Goal: Task Accomplishment & Management: Manage account settings

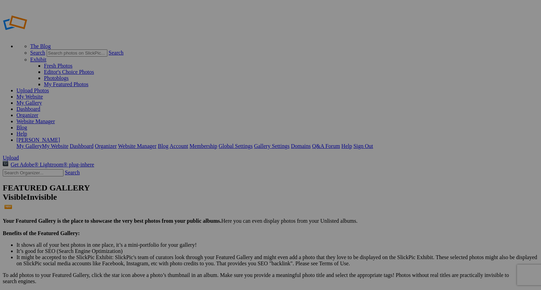
click at [225, 171] on span "Yes" at bounding box center [221, 171] width 8 height 6
click at [42, 100] on link "My Gallery" at bounding box center [28, 103] width 25 height 6
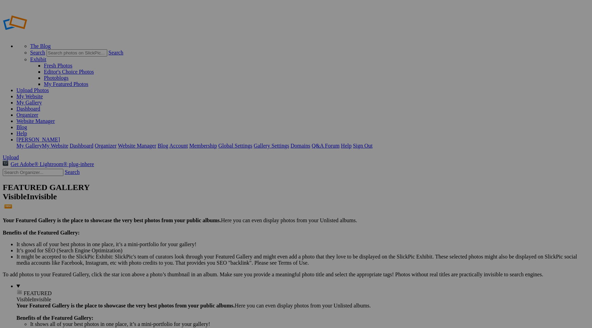
type input "Farm and Ranch"
click at [205, 187] on span at bounding box center [205, 190] width 0 height 6
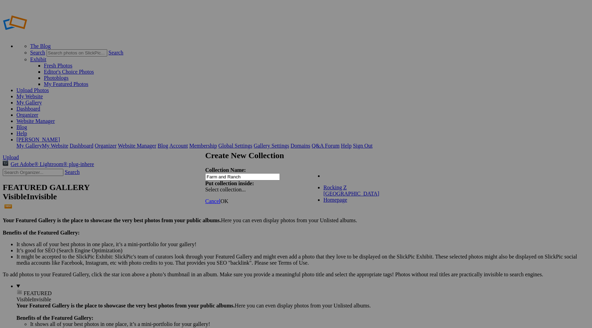
click at [384, 172] on div "Existing Collections Rocking Z Guest Ranch Homepage" at bounding box center [349, 173] width 78 height 10
click at [228, 198] on span "OK" at bounding box center [224, 201] width 8 height 6
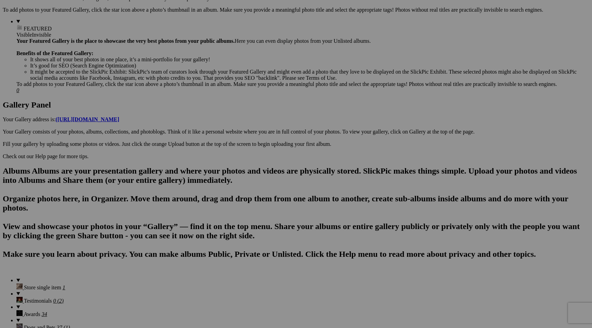
scroll to position [266, 0]
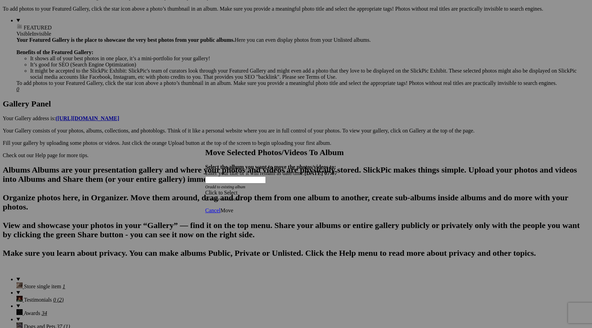
click at [205, 190] on span at bounding box center [205, 193] width 0 height 6
click at [340, 170] on div "My Albums Store single item Testimonials Awards Dogs and Pets Reggie Farm and R…" at bounding box center [283, 170] width 124 height 10
click at [220, 208] on span "Cancel" at bounding box center [212, 211] width 15 height 6
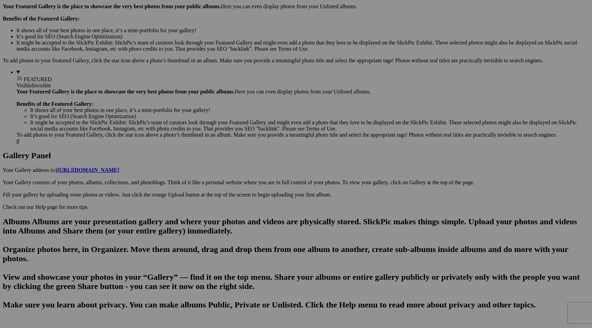
scroll to position [240, 0]
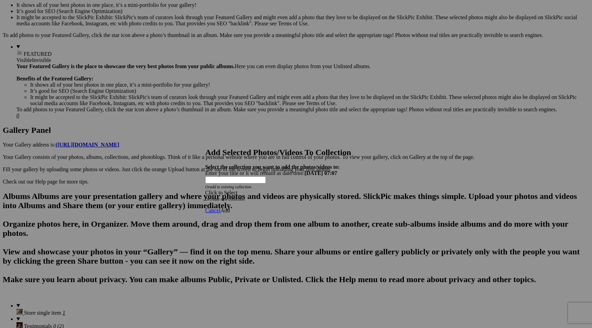
click at [205, 190] on span at bounding box center [205, 193] width 0 height 6
click at [271, 187] on link "Farm and Ranch" at bounding box center [252, 185] width 36 height 6
click at [230, 208] on span "Add" at bounding box center [225, 211] width 10 height 6
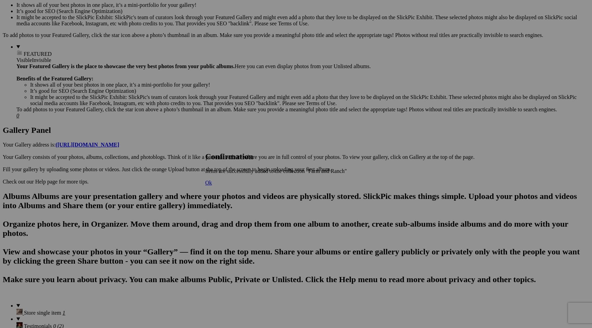
click at [212, 186] on span "Ok" at bounding box center [208, 183] width 7 height 6
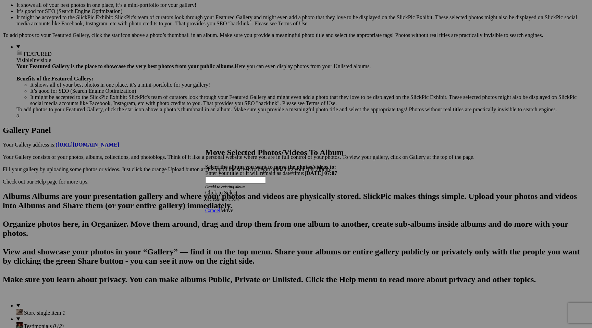
click at [205, 190] on span at bounding box center [205, 193] width 0 height 6
click at [339, 167] on div "My Albums Store single item Testimonials Awards Dogs and Pets Reggie Farm and R…" at bounding box center [283, 170] width 124 height 10
click at [220, 208] on span "Cancel" at bounding box center [212, 211] width 15 height 6
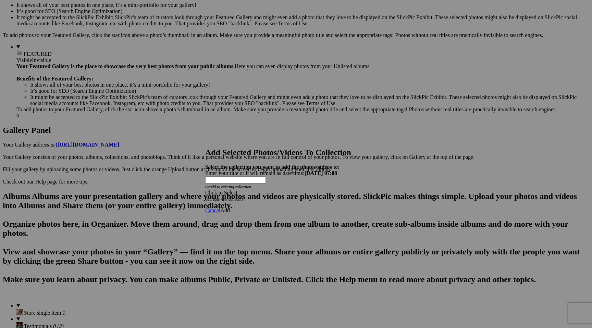
click at [205, 190] on span at bounding box center [205, 193] width 0 height 6
click at [271, 187] on link "Farm and Ranch" at bounding box center [252, 185] width 36 height 6
click at [230, 208] on span "Add" at bounding box center [225, 211] width 10 height 6
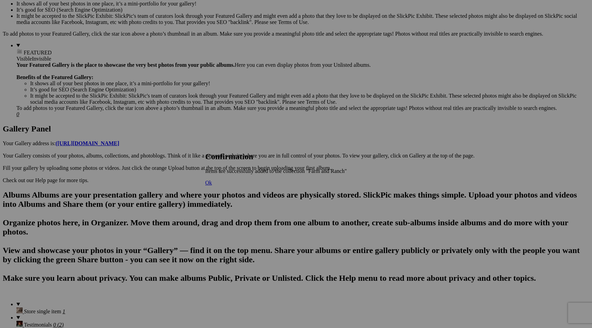
scroll to position [243, 0]
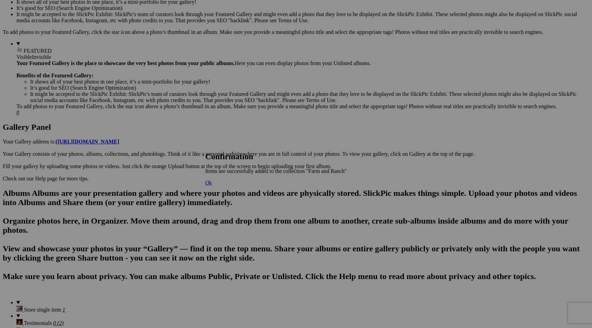
click at [212, 186] on span "Ok" at bounding box center [208, 183] width 7 height 6
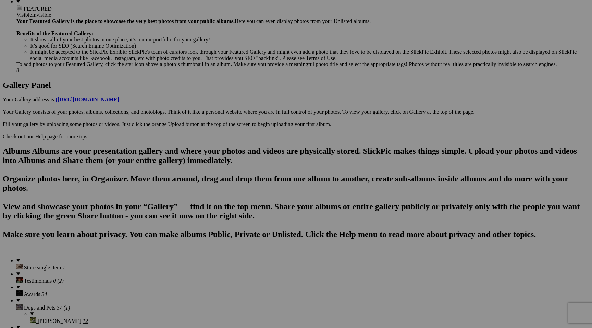
scroll to position [300, 0]
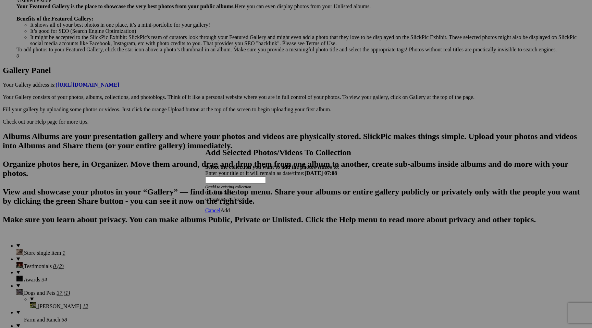
click at [205, 190] on span at bounding box center [205, 193] width 0 height 6
click at [271, 187] on link "Farm and Ranch" at bounding box center [252, 185] width 36 height 6
click at [230, 208] on span "Add" at bounding box center [225, 211] width 10 height 6
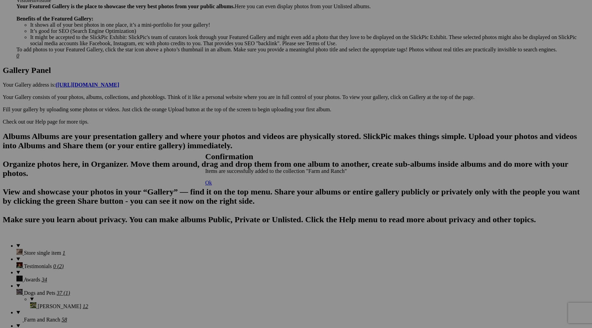
click at [212, 186] on span "Ok" at bounding box center [208, 183] width 7 height 6
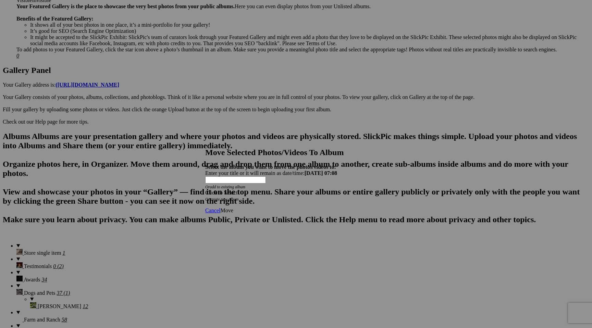
click at [220, 208] on span "Cancel" at bounding box center [212, 211] width 15 height 6
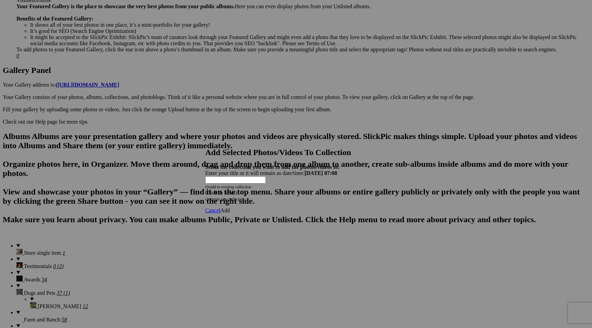
click at [205, 190] on span at bounding box center [205, 193] width 0 height 6
click at [271, 187] on link "Farm and Ranch" at bounding box center [252, 185] width 36 height 6
click at [230, 208] on span "Add" at bounding box center [225, 211] width 10 height 6
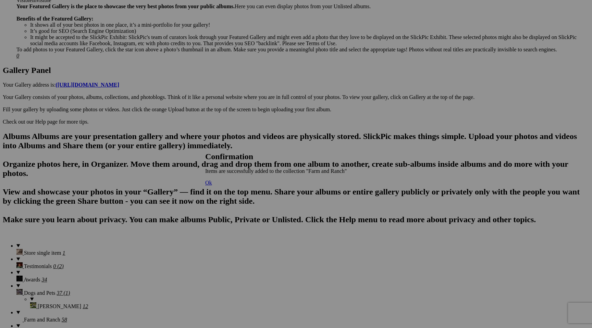
click at [212, 186] on span "Ok" at bounding box center [208, 183] width 7 height 6
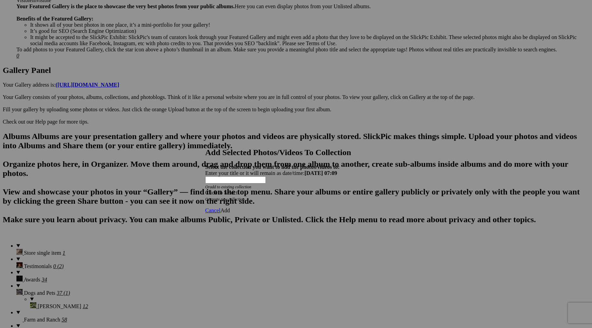
click at [205, 190] on span at bounding box center [205, 193] width 0 height 6
click at [271, 187] on link "Farm and Ranch" at bounding box center [252, 185] width 36 height 6
click at [230, 208] on span "Add" at bounding box center [225, 211] width 10 height 6
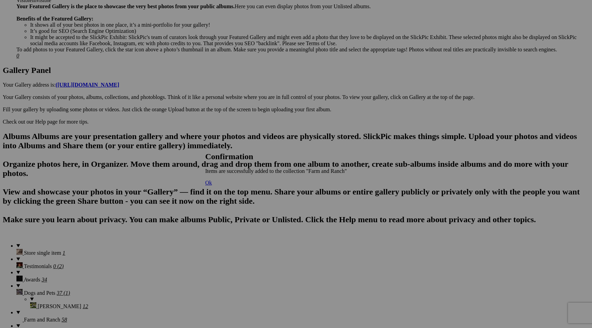
click at [212, 186] on span "Ok" at bounding box center [208, 183] width 7 height 6
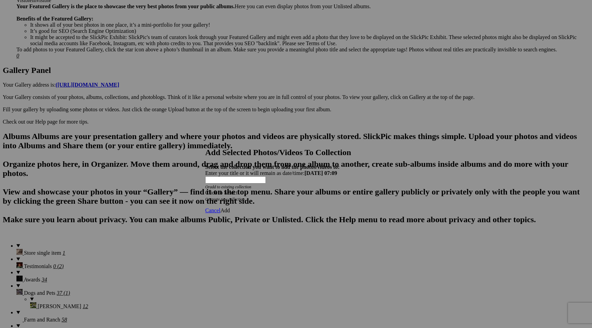
click at [205, 190] on span at bounding box center [205, 193] width 0 height 6
click at [271, 187] on link "Farm and Ranch" at bounding box center [252, 185] width 36 height 6
click at [230, 208] on span "Add" at bounding box center [225, 211] width 10 height 6
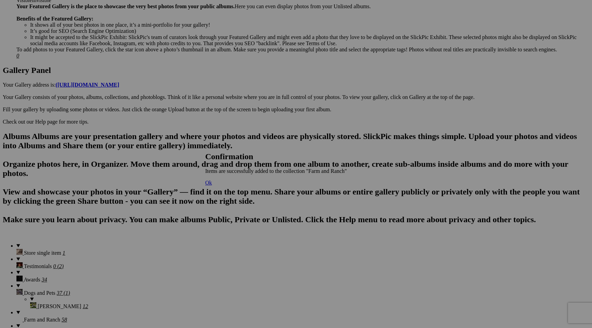
click at [212, 186] on span "Ok" at bounding box center [208, 183] width 7 height 6
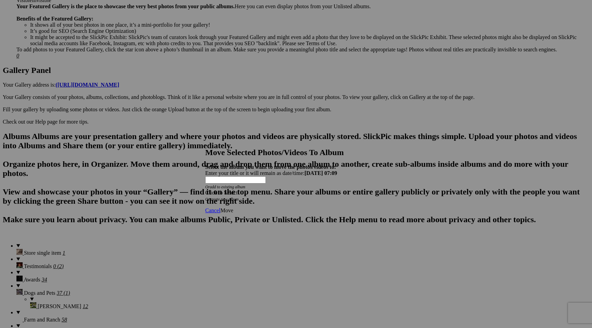
click at [220, 208] on span "Cancel" at bounding box center [212, 211] width 15 height 6
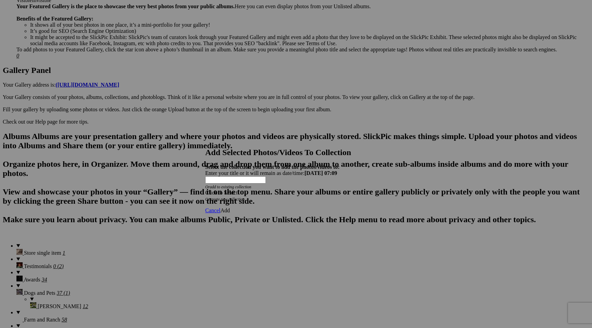
click at [205, 190] on span at bounding box center [205, 193] width 0 height 6
click at [271, 187] on link "Farm and Ranch" at bounding box center [252, 185] width 36 height 6
click at [230, 208] on span "Add" at bounding box center [225, 211] width 10 height 6
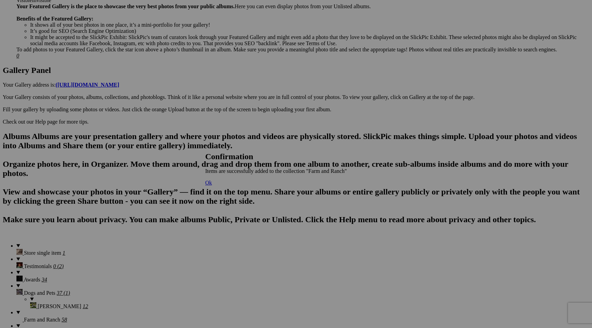
click at [212, 186] on span "Ok" at bounding box center [208, 183] width 7 height 6
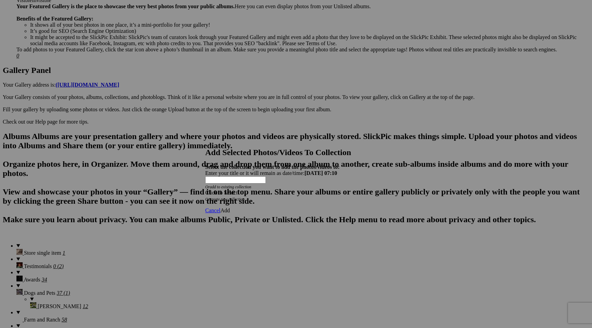
click at [205, 190] on span at bounding box center [205, 193] width 0 height 6
click at [271, 187] on link "Farm and Ranch" at bounding box center [252, 185] width 36 height 6
click at [230, 208] on span "Add" at bounding box center [225, 211] width 10 height 6
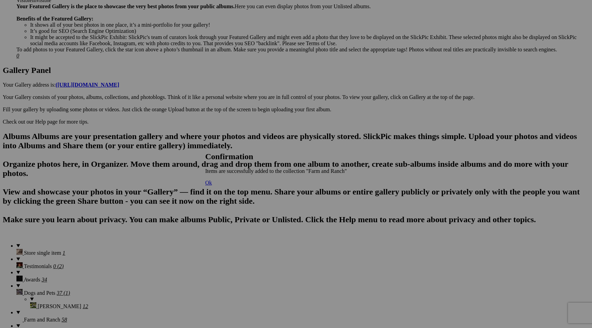
click at [212, 186] on span "Ok" at bounding box center [208, 183] width 7 height 6
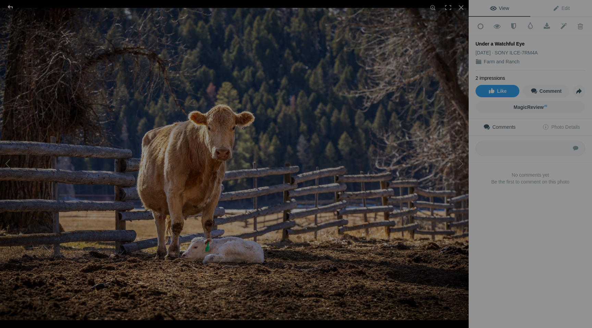
click at [6, 1] on div at bounding box center [10, 7] width 25 height 14
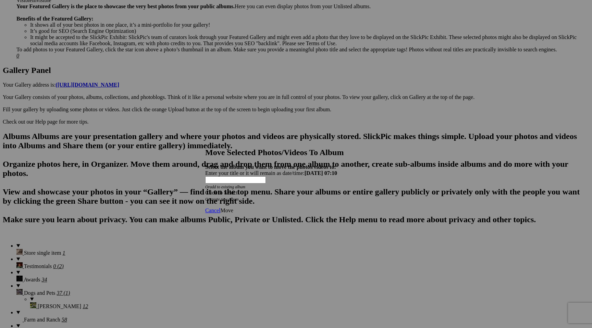
click at [220, 208] on span "Cancel" at bounding box center [212, 211] width 15 height 6
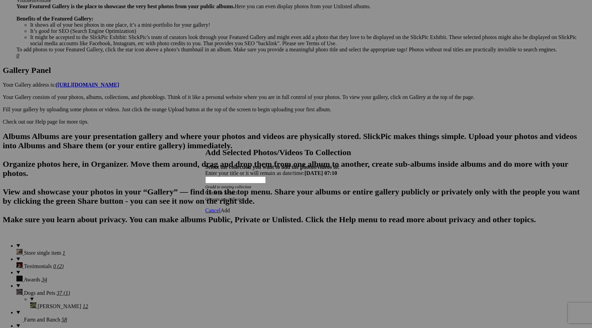
click at [205, 190] on span at bounding box center [205, 193] width 0 height 6
click at [271, 187] on link "Farm and Ranch" at bounding box center [252, 185] width 36 height 6
click at [230, 208] on span "Add" at bounding box center [225, 211] width 10 height 6
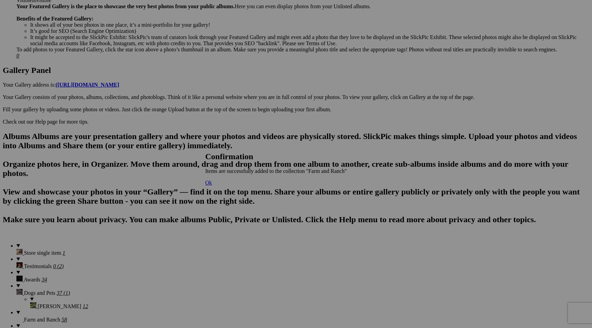
click at [212, 186] on span "Ok" at bounding box center [208, 183] width 7 height 6
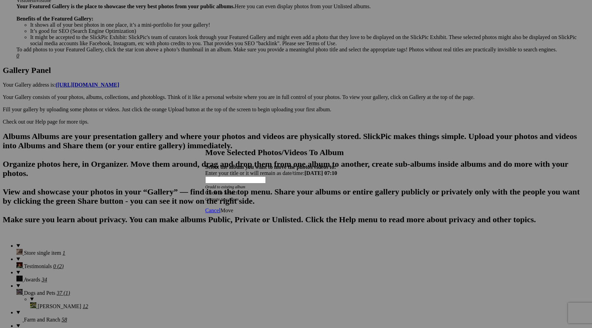
click at [205, 190] on span at bounding box center [205, 193] width 0 height 6
click at [220, 208] on span "Cancel" at bounding box center [212, 211] width 15 height 6
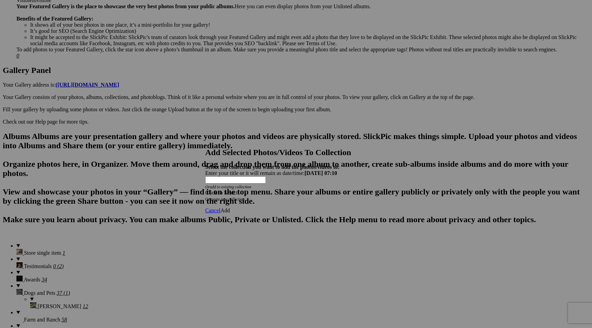
click at [205, 190] on span at bounding box center [205, 193] width 0 height 6
click at [271, 187] on link "Farm and Ranch" at bounding box center [252, 185] width 36 height 6
click at [230, 208] on span "Add" at bounding box center [225, 211] width 10 height 6
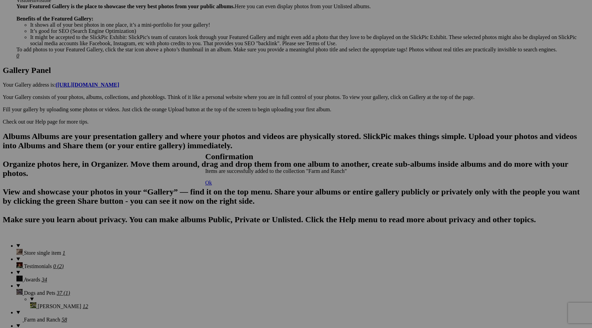
click at [212, 186] on span "Ok" at bounding box center [208, 183] width 7 height 6
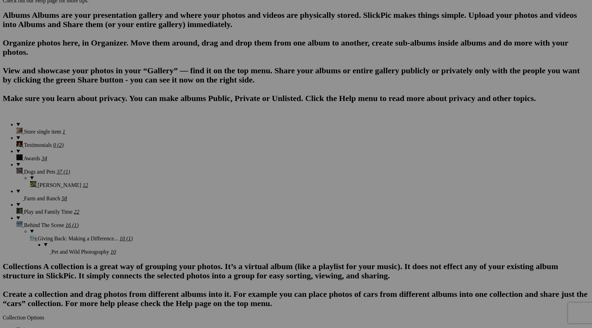
scroll to position [424, 0]
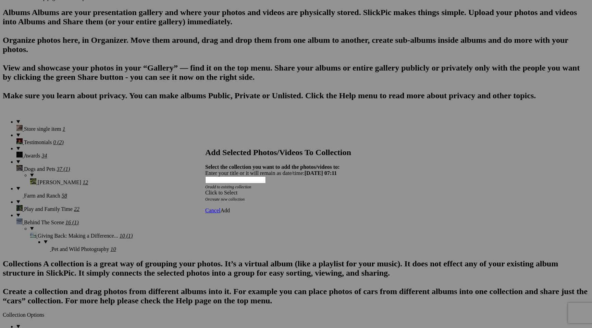
click at [205, 190] on span at bounding box center [205, 193] width 0 height 6
click at [271, 187] on link "Farm and Ranch" at bounding box center [252, 185] width 36 height 6
click at [230, 208] on span "Add" at bounding box center [225, 211] width 10 height 6
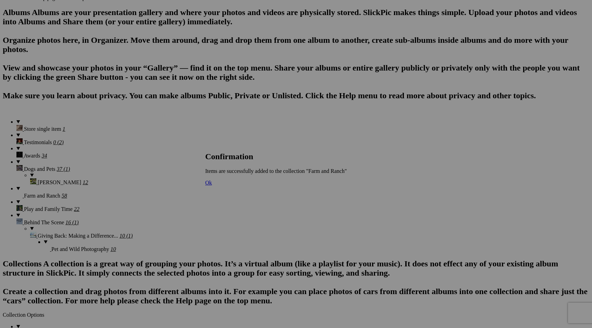
click at [212, 186] on span "Ok" at bounding box center [208, 183] width 7 height 6
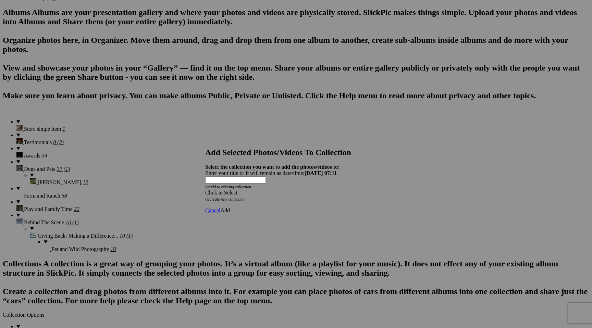
click at [205, 190] on span at bounding box center [205, 193] width 0 height 6
click at [271, 187] on link "Farm and Ranch" at bounding box center [252, 185] width 36 height 6
click at [230, 208] on span "Add" at bounding box center [225, 211] width 10 height 6
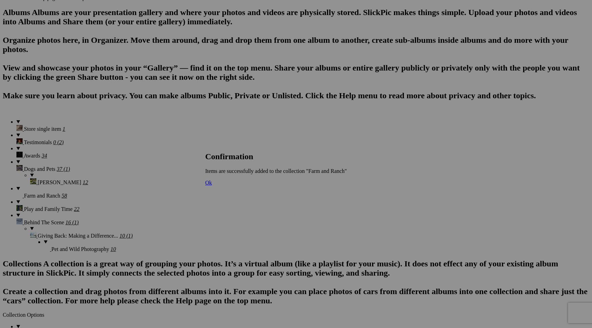
click at [212, 186] on span "Ok" at bounding box center [208, 183] width 7 height 6
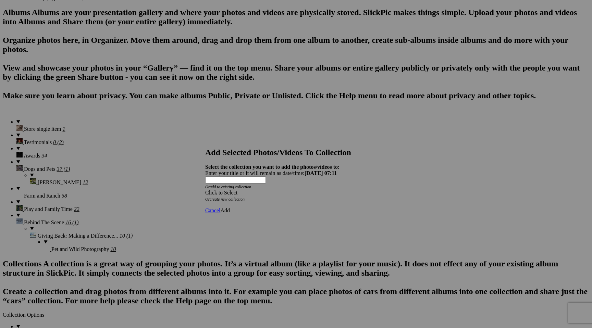
click at [205, 190] on span at bounding box center [205, 193] width 0 height 6
click at [271, 187] on link "Farm and Ranch" at bounding box center [252, 185] width 36 height 6
click at [230, 208] on span "Add" at bounding box center [225, 211] width 10 height 6
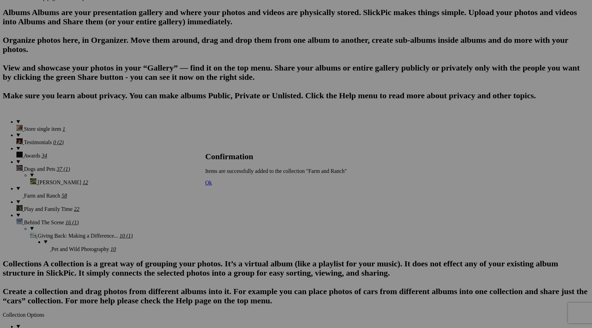
click at [212, 186] on span "Ok" at bounding box center [208, 183] width 7 height 6
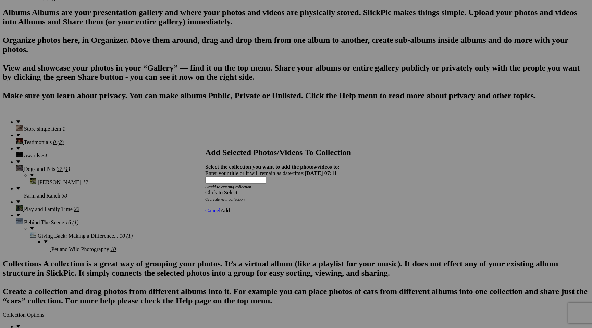
click at [205, 190] on span at bounding box center [205, 193] width 0 height 6
click at [271, 187] on link "Farm and Ranch" at bounding box center [252, 185] width 36 height 6
click at [230, 208] on span "Add" at bounding box center [225, 211] width 10 height 6
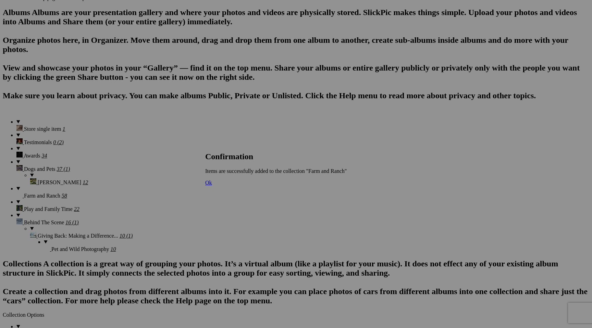
click at [212, 186] on span "Ok" at bounding box center [208, 183] width 7 height 6
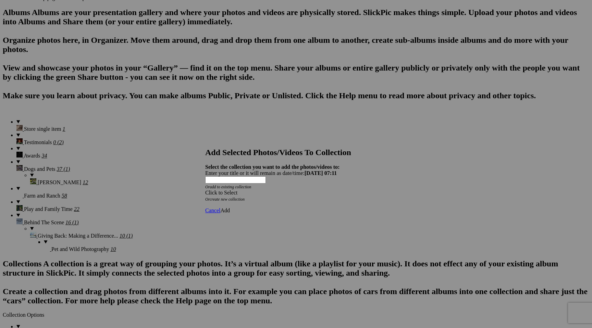
click at [205, 190] on span at bounding box center [205, 193] width 0 height 6
click at [271, 187] on link "Farm and Ranch" at bounding box center [252, 185] width 36 height 6
click at [230, 208] on span "Add" at bounding box center [225, 211] width 10 height 6
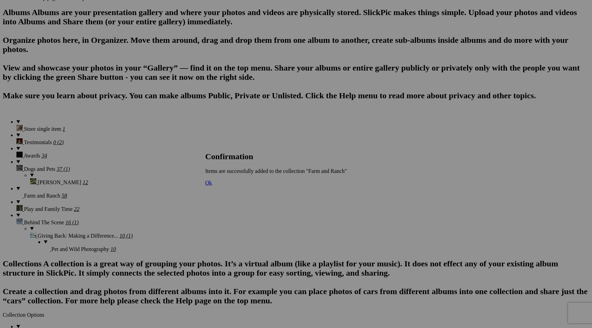
click at [212, 186] on span "Ok" at bounding box center [208, 183] width 7 height 6
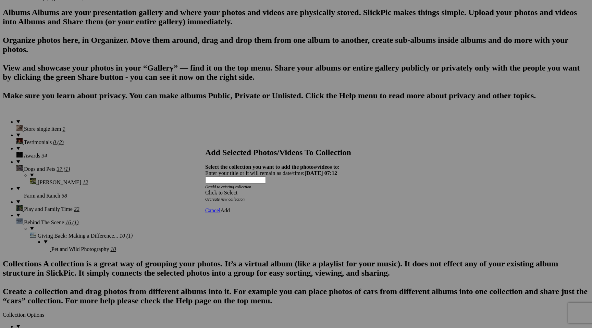
click at [205, 190] on span at bounding box center [205, 193] width 0 height 6
click at [271, 187] on link "Farm and Ranch" at bounding box center [252, 185] width 36 height 6
click at [230, 208] on span "Add" at bounding box center [225, 211] width 10 height 6
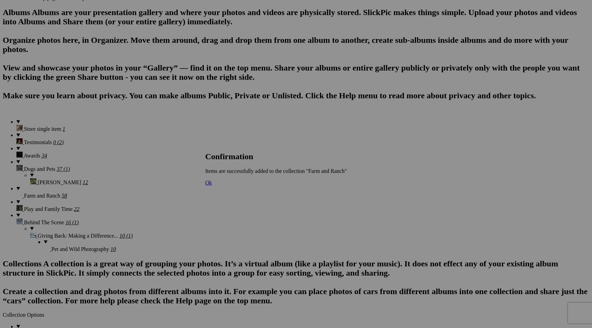
click at [212, 186] on span "Ok" at bounding box center [208, 183] width 7 height 6
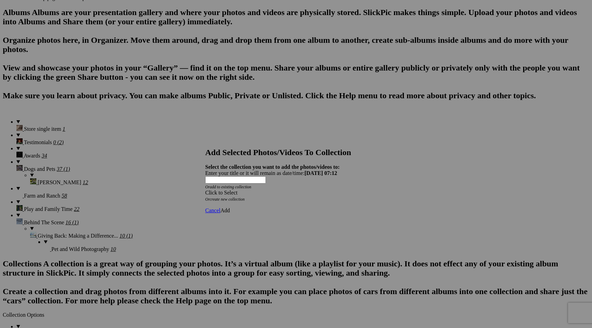
click at [205, 190] on span at bounding box center [205, 193] width 0 height 6
click at [271, 187] on link "Farm and Ranch" at bounding box center [252, 185] width 36 height 6
click at [230, 208] on span "Add" at bounding box center [225, 211] width 10 height 6
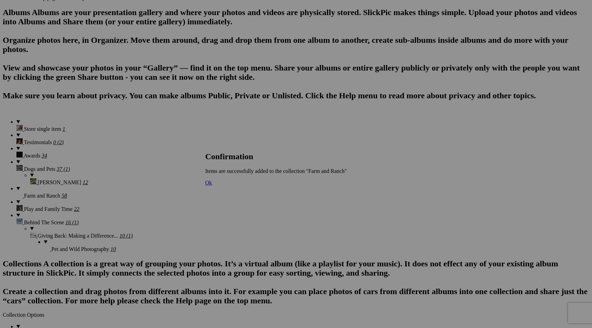
click at [212, 186] on span "Ok" at bounding box center [208, 183] width 7 height 6
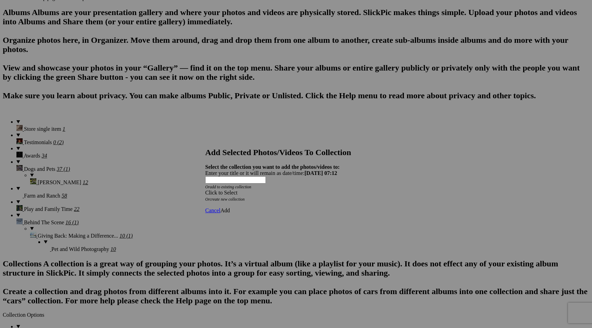
click at [205, 190] on span at bounding box center [205, 193] width 0 height 6
click at [271, 187] on link "Farm and Ranch" at bounding box center [252, 185] width 36 height 6
click at [230, 208] on span "Add" at bounding box center [225, 211] width 10 height 6
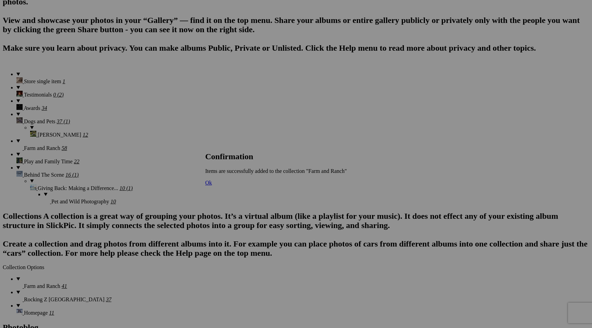
scroll to position [472, 0]
click at [212, 186] on span "Ok" at bounding box center [208, 183] width 7 height 6
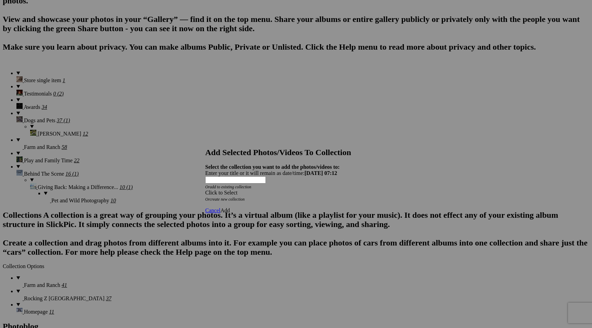
click at [205, 190] on span at bounding box center [205, 193] width 0 height 6
click at [271, 187] on link "Farm and Ranch" at bounding box center [252, 185] width 36 height 6
click at [230, 208] on span "Add" at bounding box center [225, 211] width 10 height 6
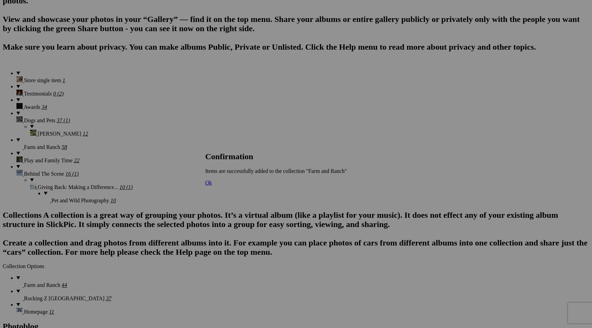
click at [212, 186] on span "Ok" at bounding box center [208, 183] width 7 height 6
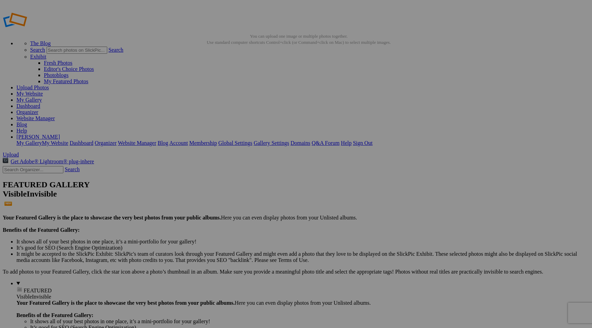
scroll to position [0, 0]
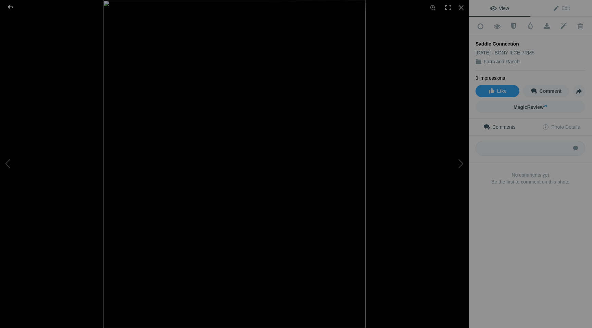
click at [8, 4] on div at bounding box center [10, 7] width 25 height 14
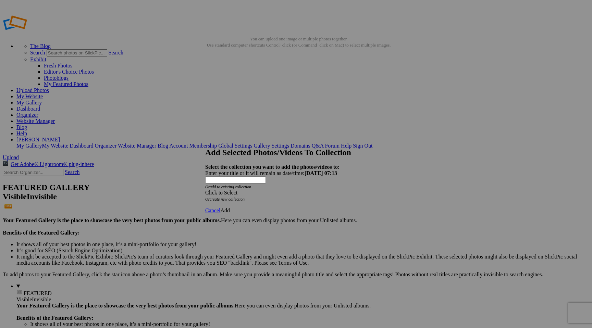
click at [205, 190] on span at bounding box center [205, 193] width 0 height 6
click at [315, 194] on link "Rocking Z [GEOGRAPHIC_DATA]" at bounding box center [274, 191] width 81 height 6
click at [230, 208] on link "Add" at bounding box center [225, 211] width 10 height 6
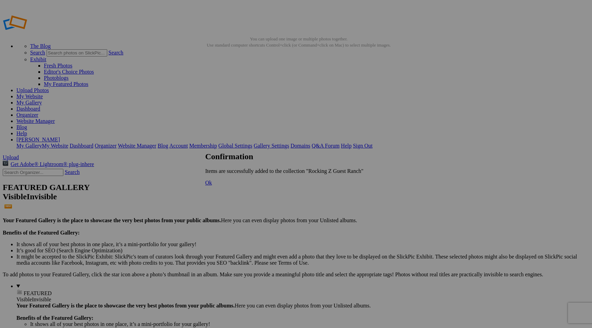
click at [212, 186] on span "Ok" at bounding box center [208, 183] width 7 height 6
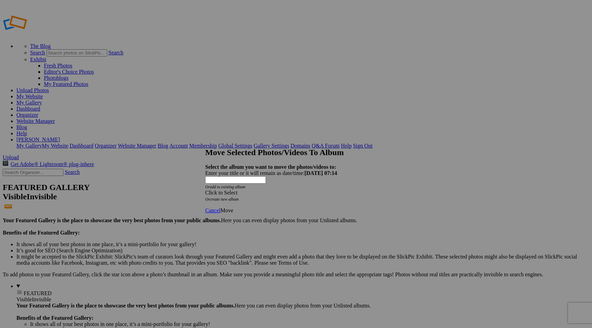
click at [205, 190] on span at bounding box center [205, 193] width 0 height 6
click at [271, 212] on link "Farm and Ranch" at bounding box center [252, 209] width 36 height 6
click at [233, 208] on span "Move" at bounding box center [226, 211] width 13 height 6
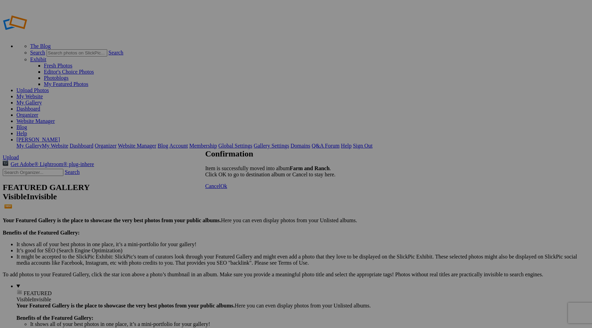
click at [227, 189] on span "Ok" at bounding box center [223, 186] width 7 height 6
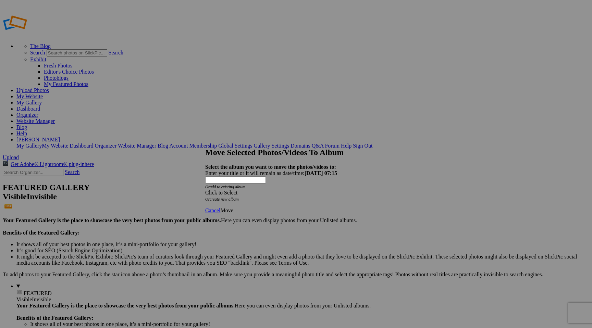
click at [205, 190] on span at bounding box center [205, 193] width 0 height 6
click at [271, 212] on link "Farm and Ranch" at bounding box center [252, 209] width 36 height 6
click at [233, 208] on span "Move" at bounding box center [226, 211] width 13 height 6
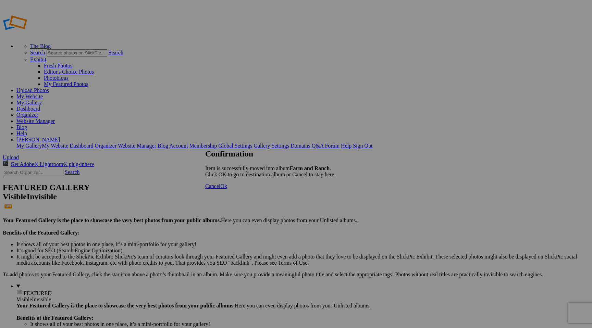
click at [227, 189] on span "Ok" at bounding box center [223, 186] width 7 height 6
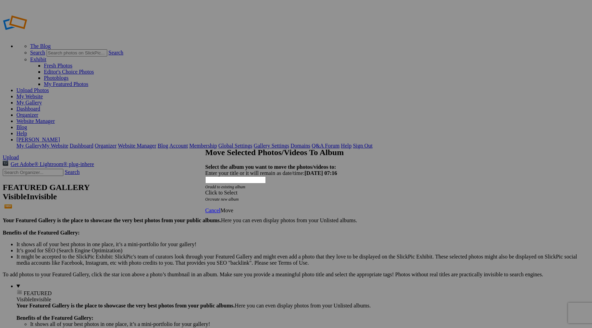
click at [205, 190] on span at bounding box center [205, 193] width 0 height 6
click at [271, 212] on link "Farm and Ranch" at bounding box center [252, 209] width 36 height 6
click at [205, 190] on span at bounding box center [205, 193] width 0 height 6
click at [413, 162] on div at bounding box center [296, 164] width 592 height 328
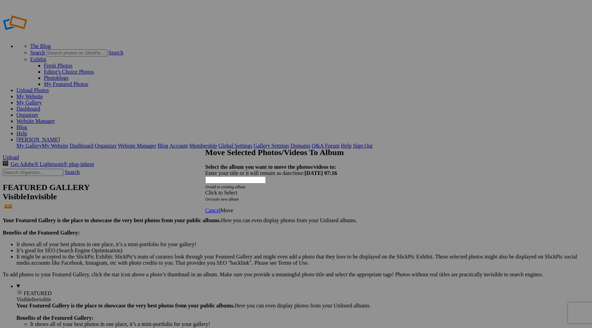
click at [205, 190] on span at bounding box center [205, 193] width 0 height 6
click at [271, 212] on link "Farm and Ranch" at bounding box center [252, 209] width 36 height 6
click at [233, 208] on span "Move" at bounding box center [226, 211] width 13 height 6
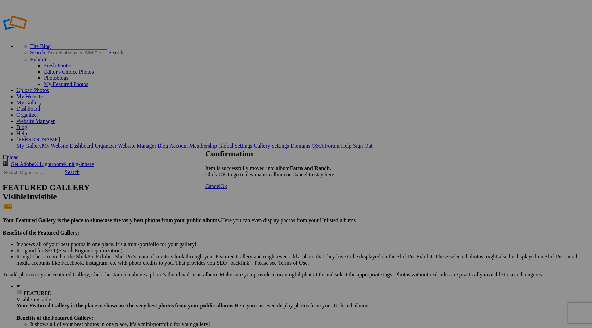
click at [227, 189] on span "Ok" at bounding box center [223, 186] width 7 height 6
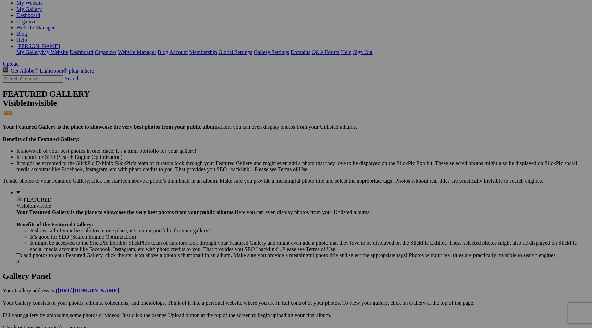
scroll to position [92, 0]
drag, startPoint x: 132, startPoint y: 121, endPoint x: 367, endPoint y: 243, distance: 264.4
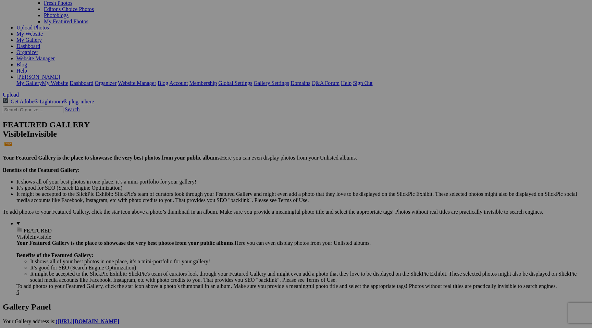
scroll to position [27, 0]
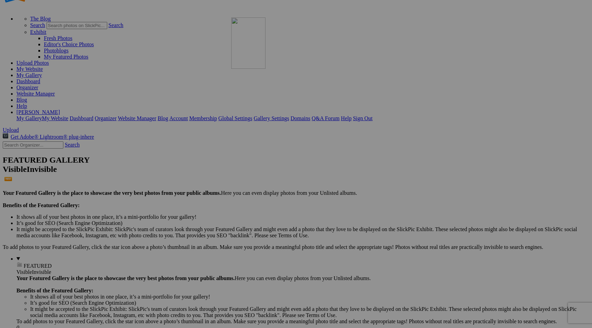
drag, startPoint x: 134, startPoint y: 97, endPoint x: 329, endPoint y: 75, distance: 196.6
drag, startPoint x: 312, startPoint y: 83, endPoint x: 431, endPoint y: 238, distance: 195.4
drag, startPoint x: 377, startPoint y: 164, endPoint x: 448, endPoint y: 260, distance: 119.3
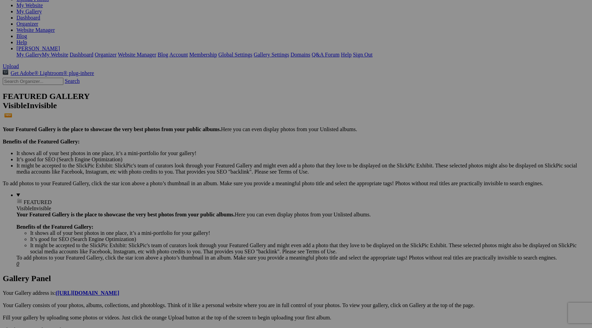
scroll to position [98, 0]
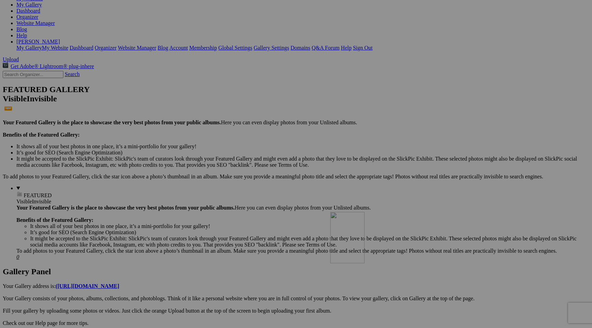
drag, startPoint x: 435, startPoint y: 196, endPoint x: 430, endPoint y: 271, distance: 74.5
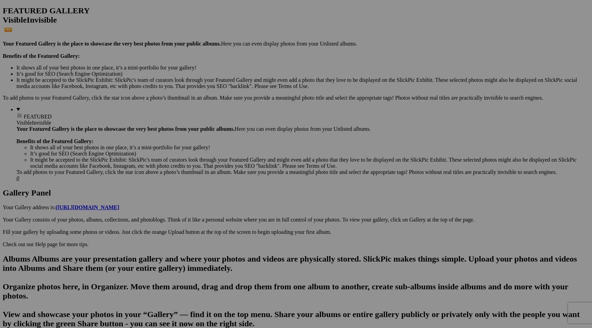
scroll to position [179, 0]
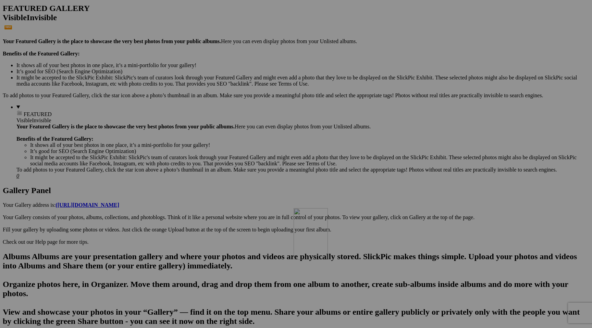
drag, startPoint x: 375, startPoint y: 197, endPoint x: 392, endPoint y: 268, distance: 73.2
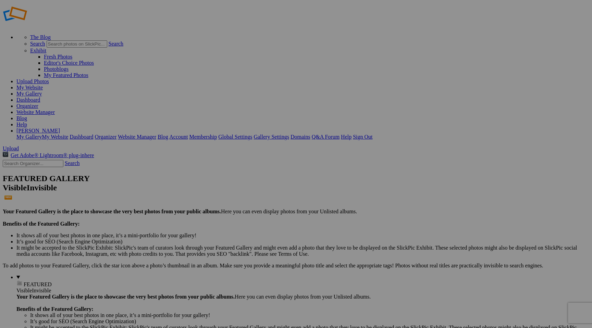
scroll to position [0, 0]
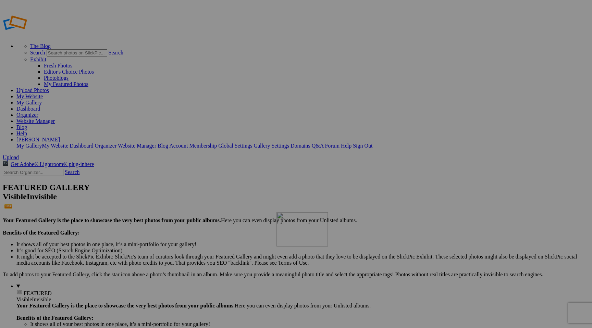
drag, startPoint x: 130, startPoint y: 101, endPoint x: 377, endPoint y: 261, distance: 294.1
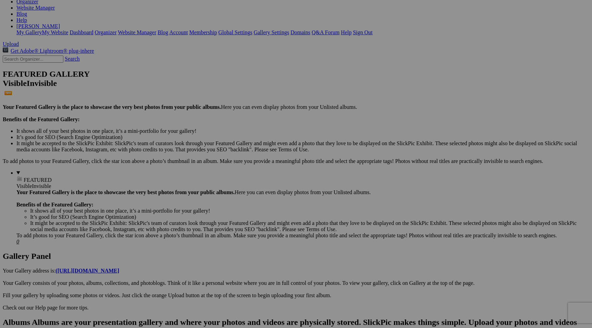
scroll to position [115, 0]
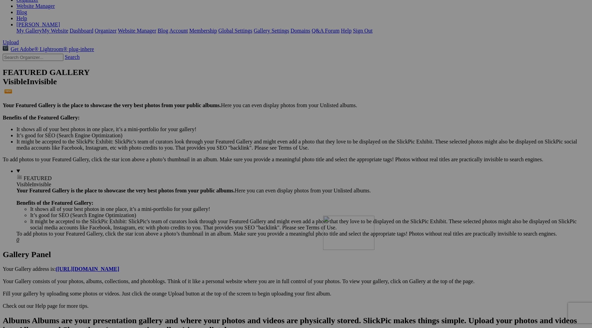
drag, startPoint x: 316, startPoint y: 177, endPoint x: 423, endPoint y: 276, distance: 145.8
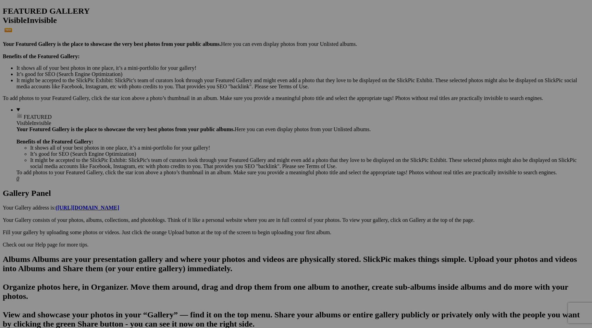
scroll to position [179, 0]
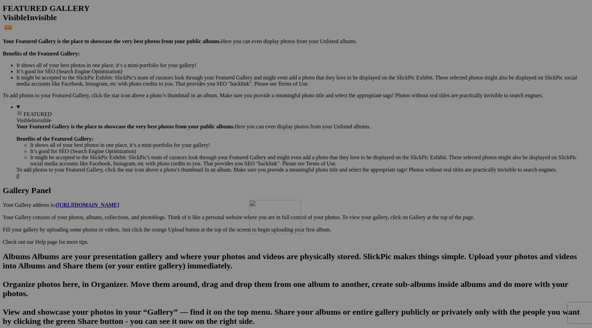
drag, startPoint x: 376, startPoint y: 194, endPoint x: 347, endPoint y: 264, distance: 75.3
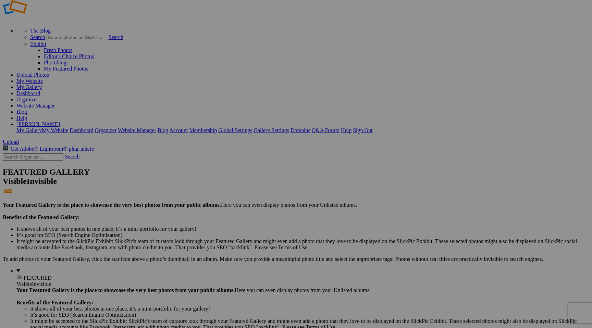
scroll to position [0, 0]
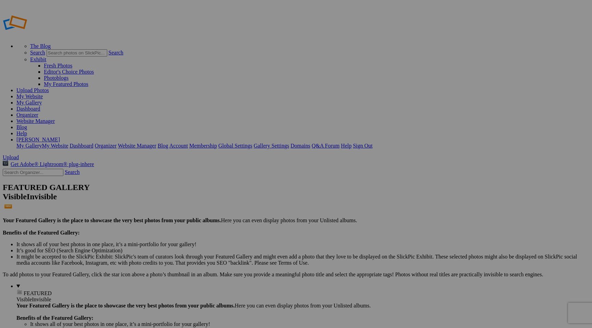
type input "2"
paste input "Under the Milky Way’s Glow"
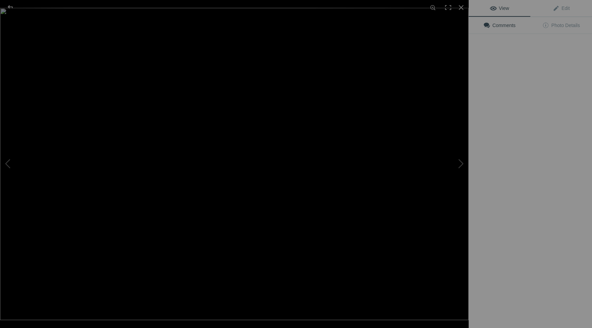
type input "Under the Milky Way’s Glow"
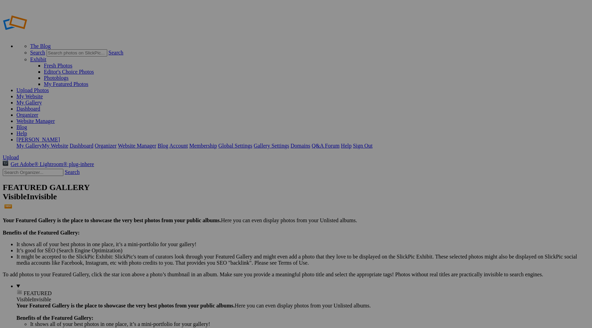
drag, startPoint x: 223, startPoint y: 234, endPoint x: 358, endPoint y: 189, distance: 142.2
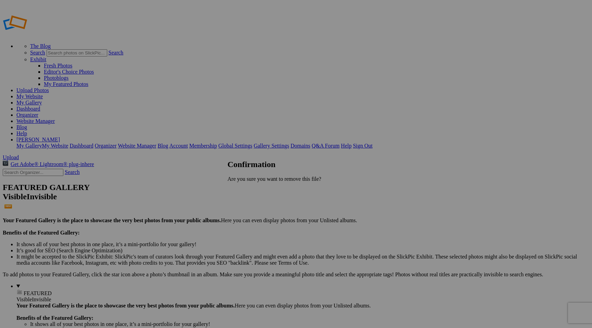
click at [251, 191] on span "Yes" at bounding box center [247, 191] width 8 height 6
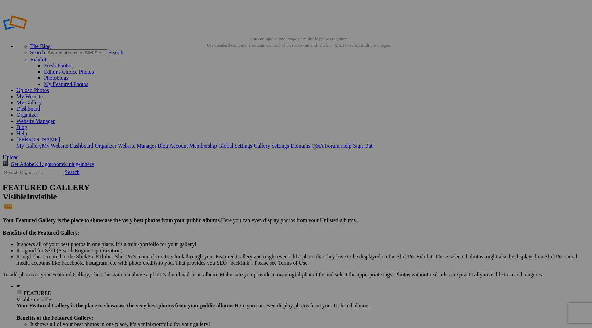
click at [251, 210] on span "Yes" at bounding box center [247, 209] width 8 height 6
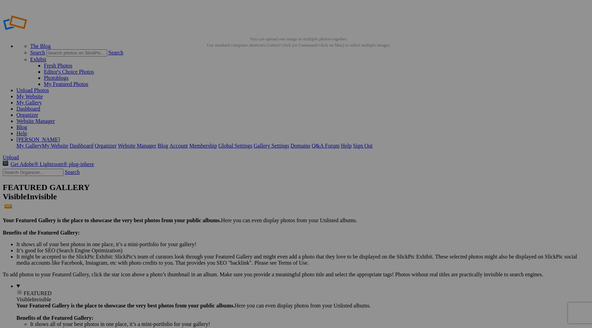
type input "2"
paste input "Under the Milky Way’s Glow"
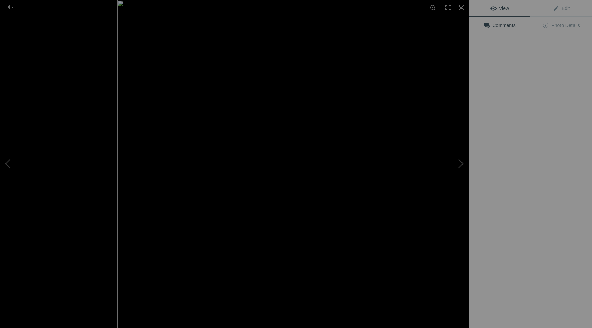
type input "Under the Milky Way’s Glow"
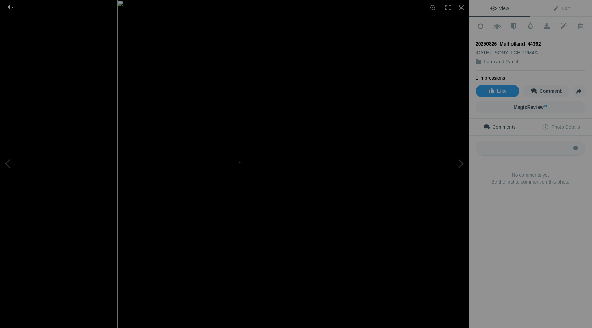
click at [10, 7] on div at bounding box center [10, 7] width 25 height 14
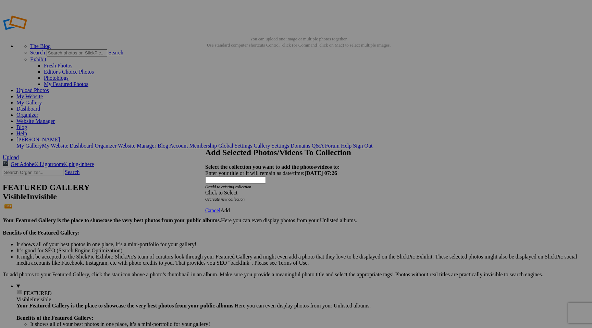
click at [205, 190] on span at bounding box center [205, 193] width 0 height 6
click at [308, 194] on link "Rocking Z [GEOGRAPHIC_DATA]" at bounding box center [274, 191] width 81 height 6
click at [230, 208] on span "Add" at bounding box center [225, 211] width 10 height 6
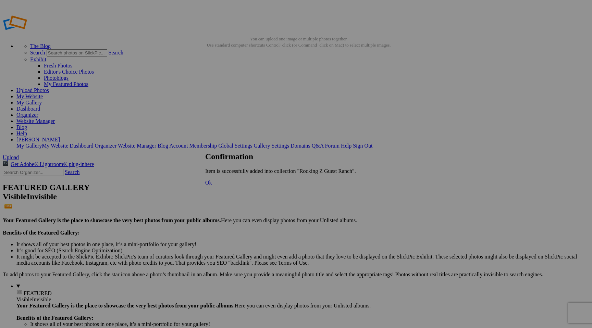
click at [212, 186] on span "Ok" at bounding box center [208, 183] width 7 height 6
click at [251, 209] on span "Yes" at bounding box center [247, 209] width 8 height 6
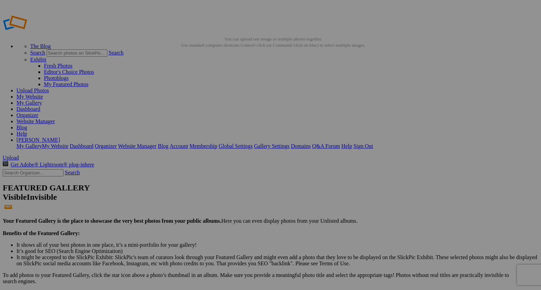
click at [225, 170] on span "Yes" at bounding box center [221, 171] width 8 height 6
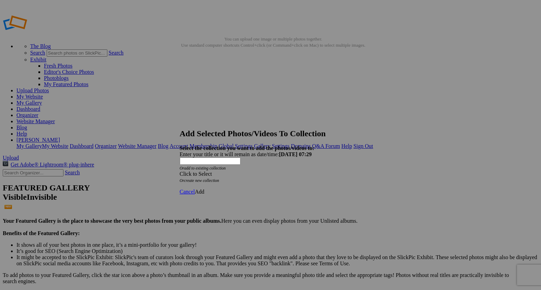
click at [180, 171] on span at bounding box center [180, 174] width 0 height 6
click at [283, 174] on link "Rocking Z [GEOGRAPHIC_DATA]" at bounding box center [249, 171] width 81 height 6
click at [204, 189] on span "Add" at bounding box center [200, 192] width 10 height 6
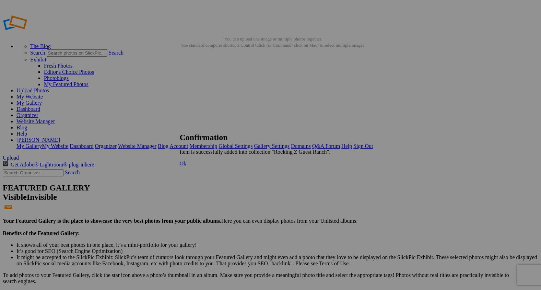
click at [186, 166] on span "Ok" at bounding box center [183, 163] width 7 height 6
drag, startPoint x: 0, startPoint y: 0, endPoint x: 151, endPoint y: 125, distance: 195.9
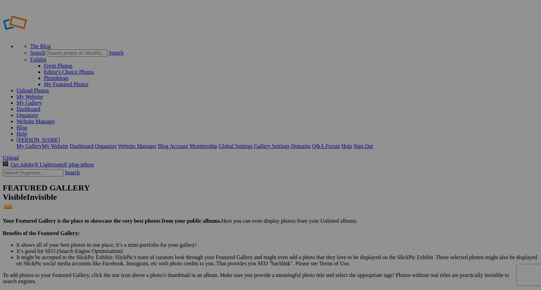
type input "2"
paste input "The Barn Awakens"
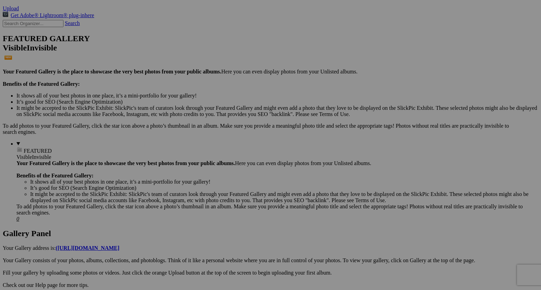
scroll to position [148, 0]
type input "The Barn Awakens"
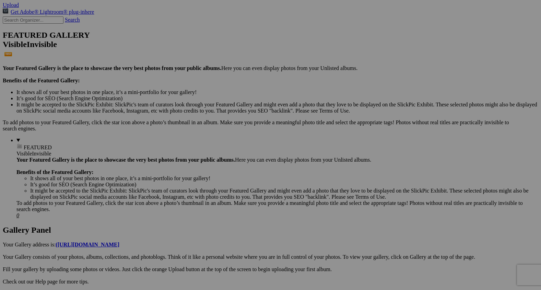
scroll to position [153, 0]
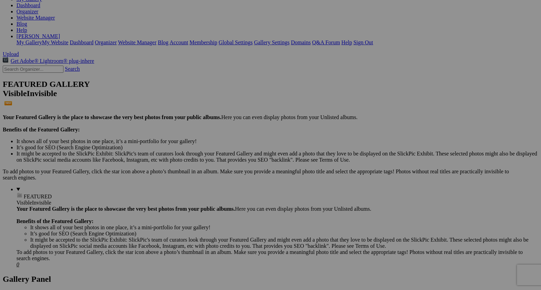
scroll to position [104, 0]
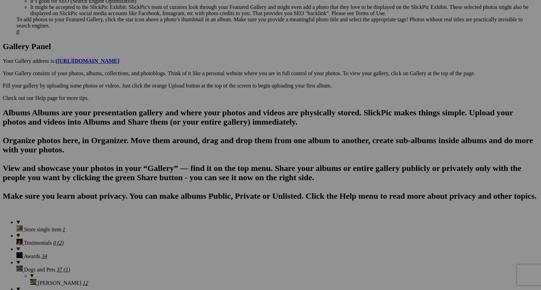
scroll to position [337, 0]
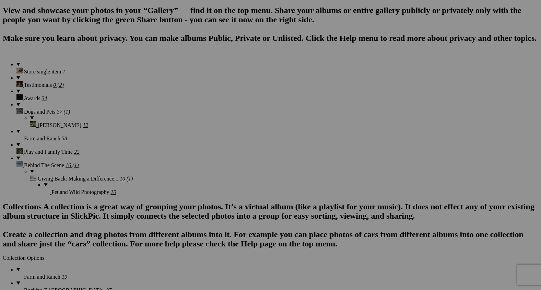
scroll to position [493, 0]
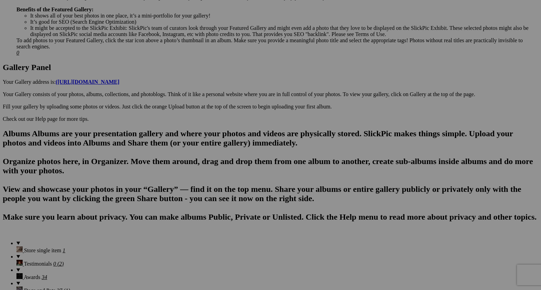
scroll to position [306, 0]
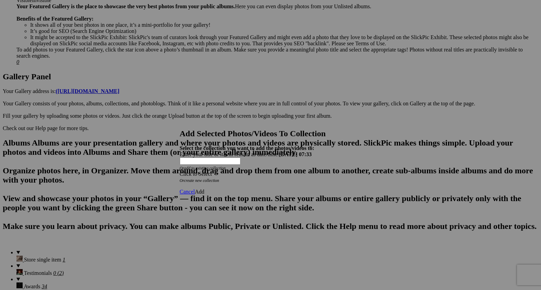
click at [180, 171] on span at bounding box center [180, 174] width 0 height 6
click at [289, 174] on link "Rocking Z [GEOGRAPHIC_DATA]" at bounding box center [249, 171] width 81 height 6
click at [204, 189] on span "Add" at bounding box center [200, 192] width 10 height 6
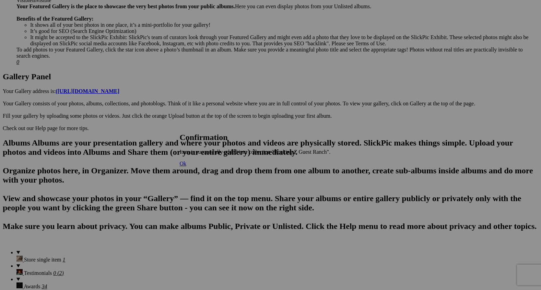
click at [186, 166] on span "Ok" at bounding box center [183, 163] width 7 height 6
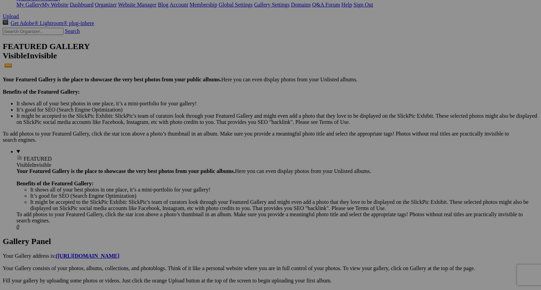
scroll to position [0, 0]
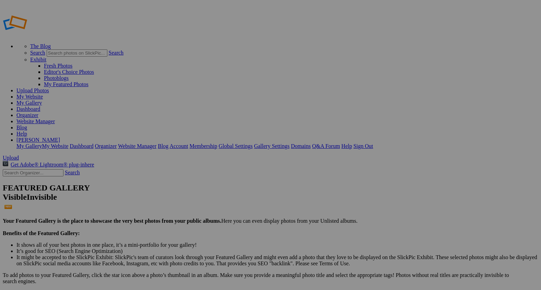
click at [42, 100] on link "My Gallery" at bounding box center [28, 103] width 25 height 6
